Goal: Navigation & Orientation: Find specific page/section

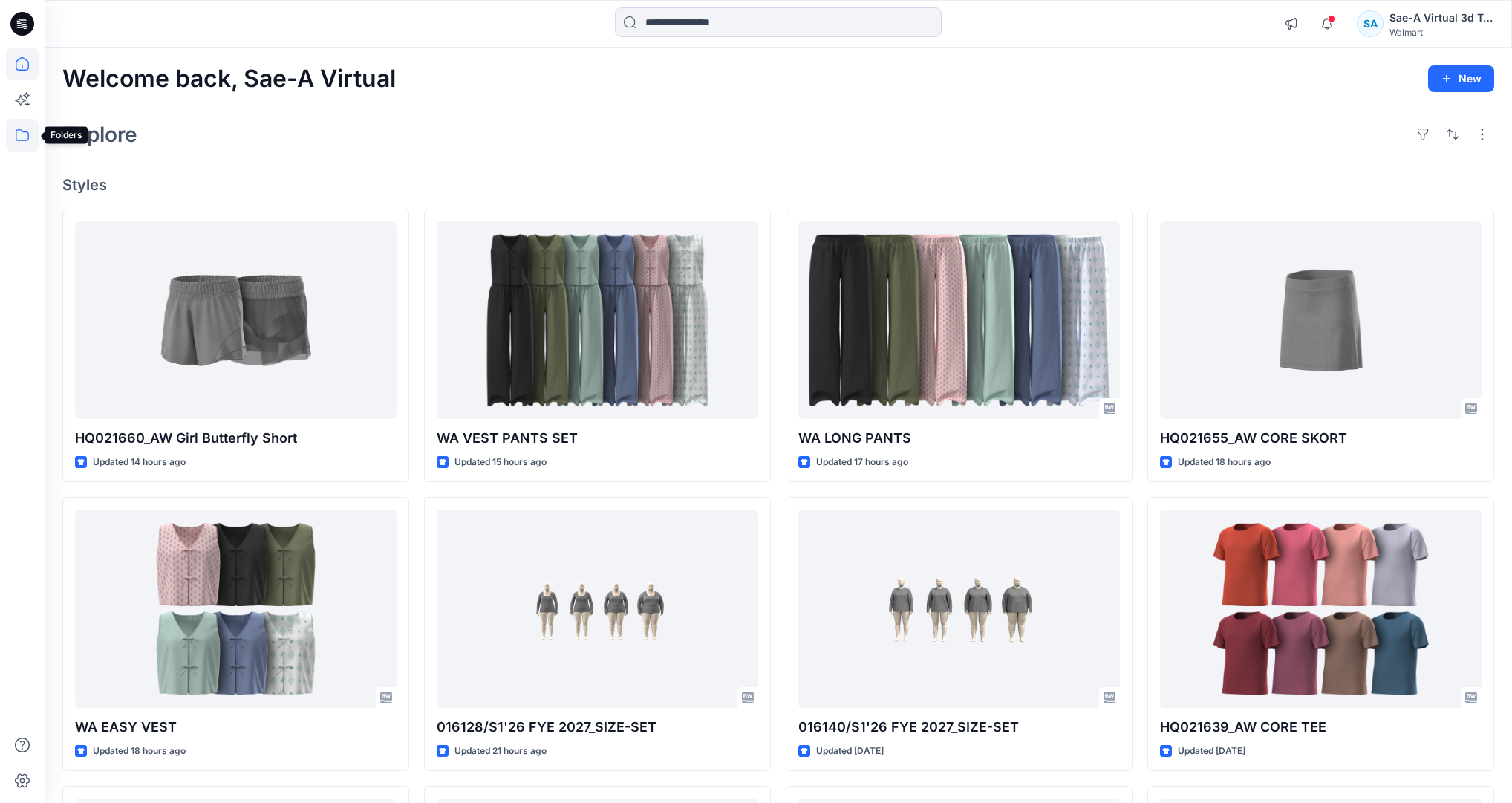
click at [17, 131] on icon at bounding box center [22, 135] width 33 height 33
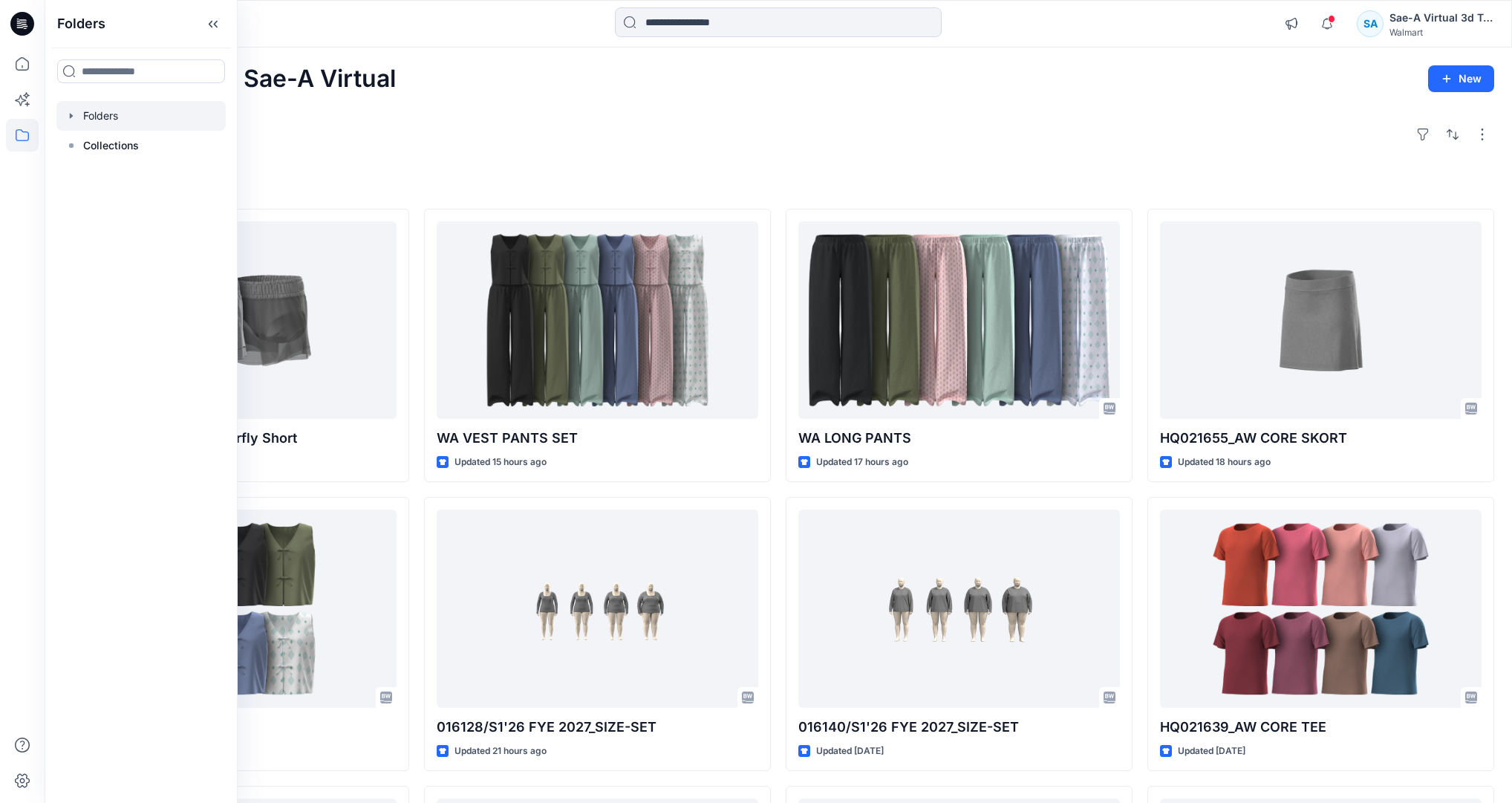
click at [101, 116] on div at bounding box center [141, 116] width 169 height 30
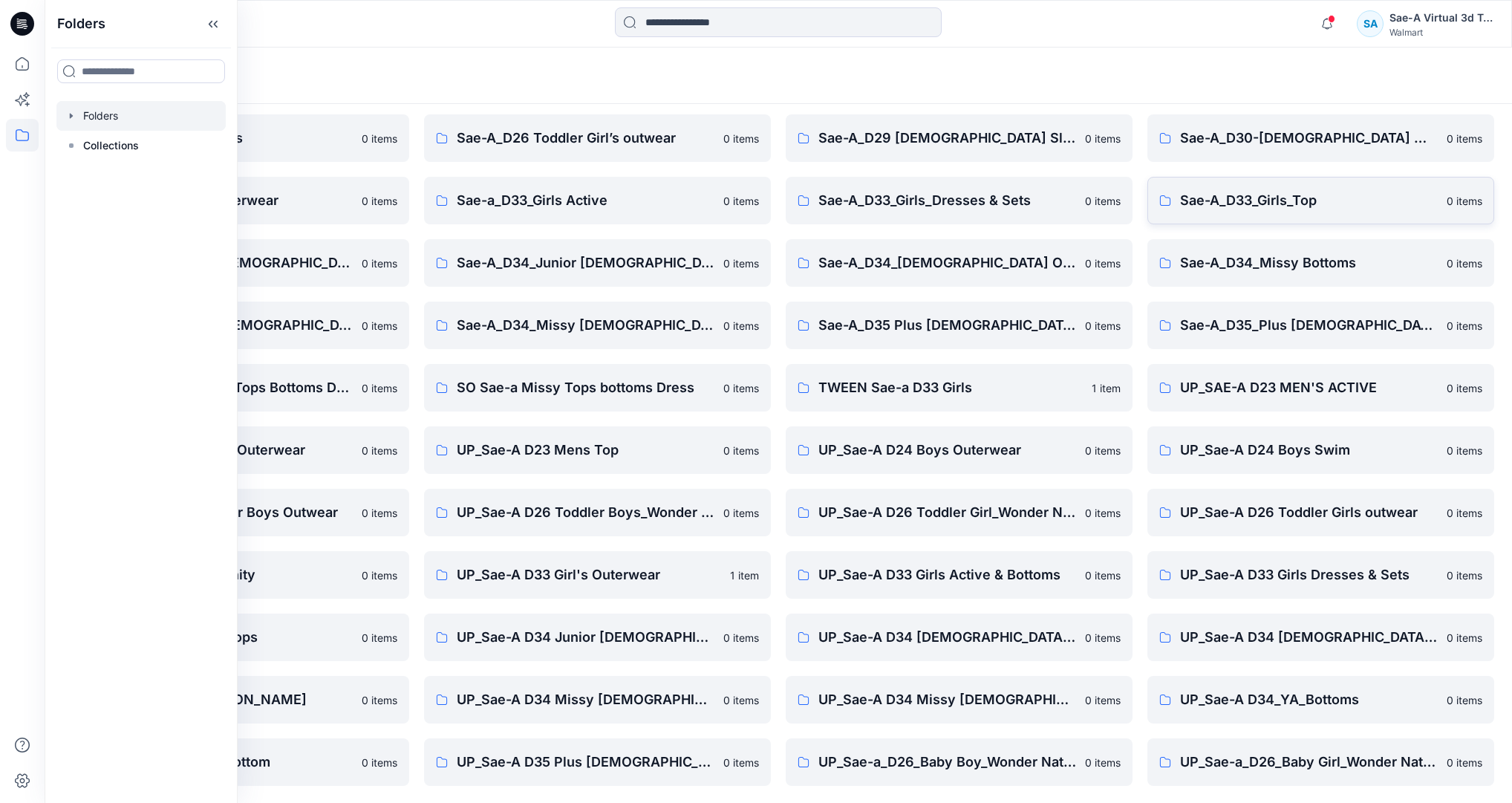
scroll to position [300, 0]
click at [1307, 695] on p "UP_Sae-A D34_YA_Bottoms" at bounding box center [1309, 698] width 257 height 21
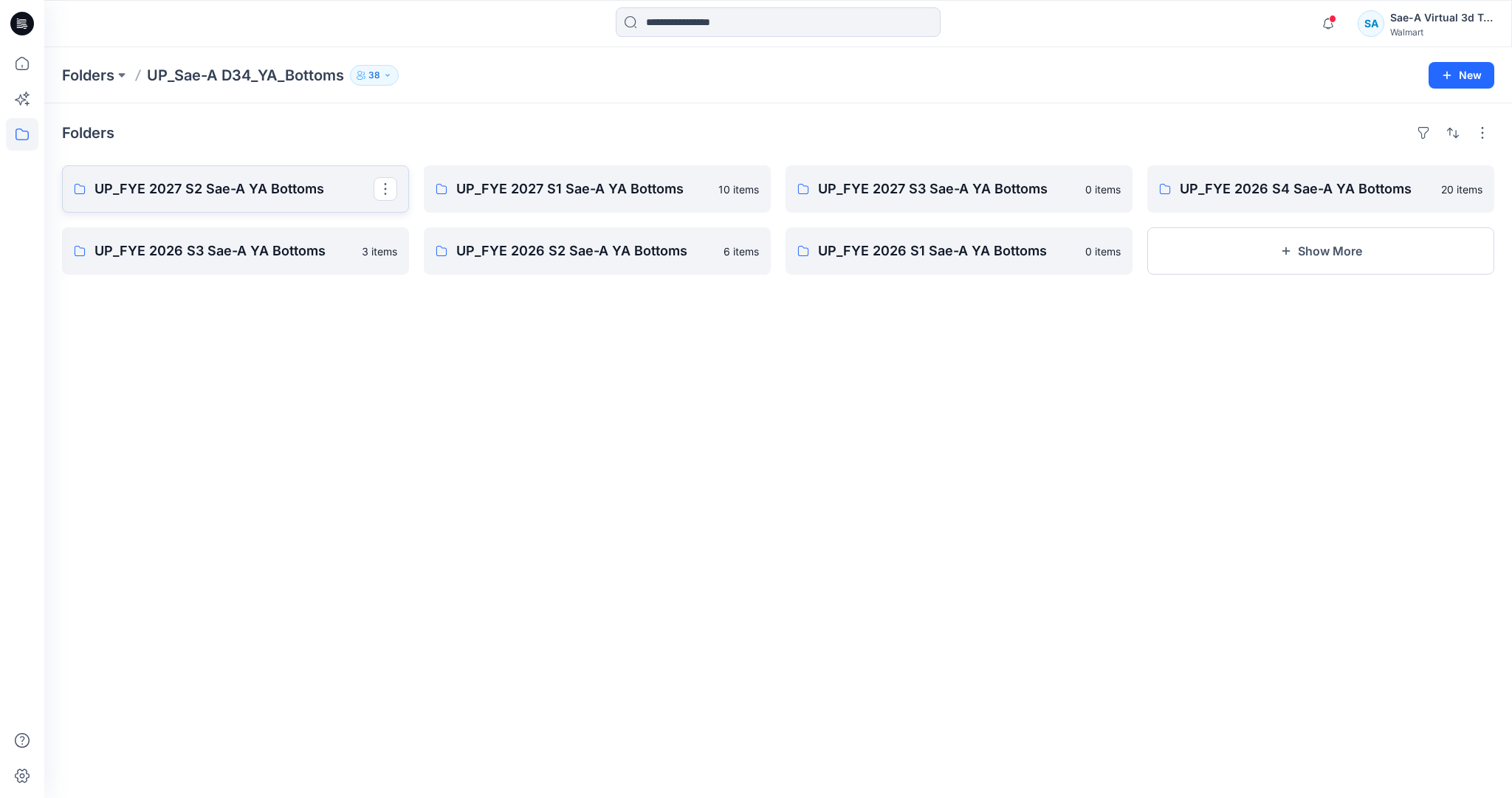
click at [203, 171] on link "UP_FYE 2027 S2 Sae-A YA Bottoms" at bounding box center [235, 189] width 347 height 47
